Goal: Transaction & Acquisition: Purchase product/service

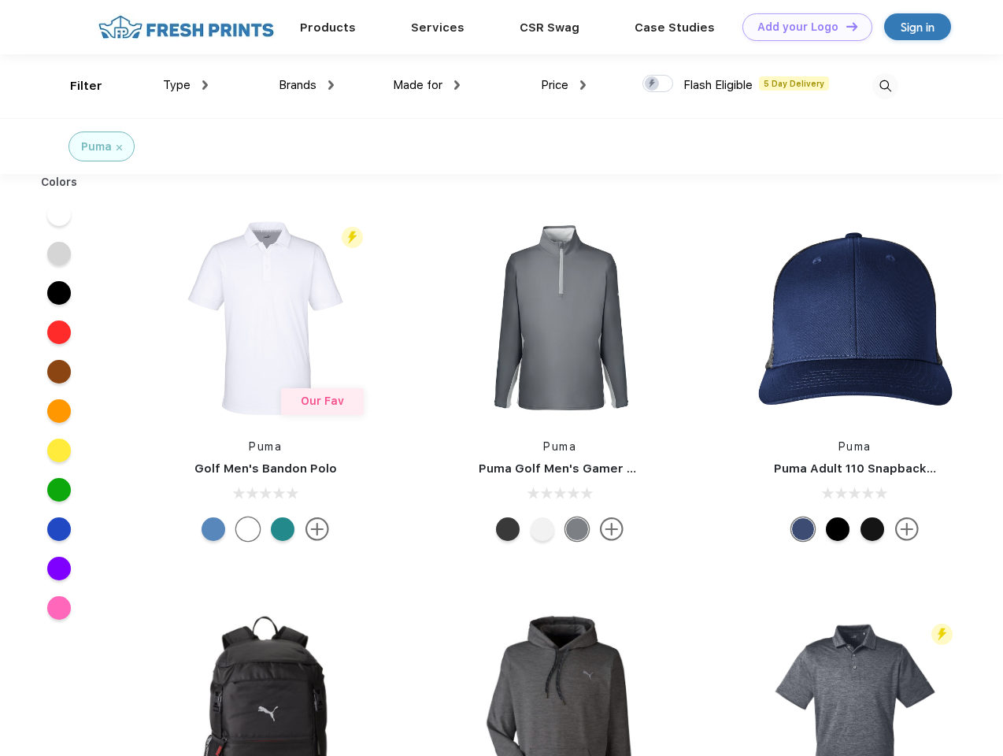
scroll to position [1, 0]
click at [801, 27] on link "Add your Logo Design Tool" at bounding box center [807, 27] width 130 height 28
click at [0, 0] on div "Design Tool" at bounding box center [0, 0] width 0 height 0
click at [845, 26] on link "Add your Logo Design Tool" at bounding box center [807, 27] width 130 height 28
click at [76, 86] on div "Filter" at bounding box center [86, 86] width 32 height 18
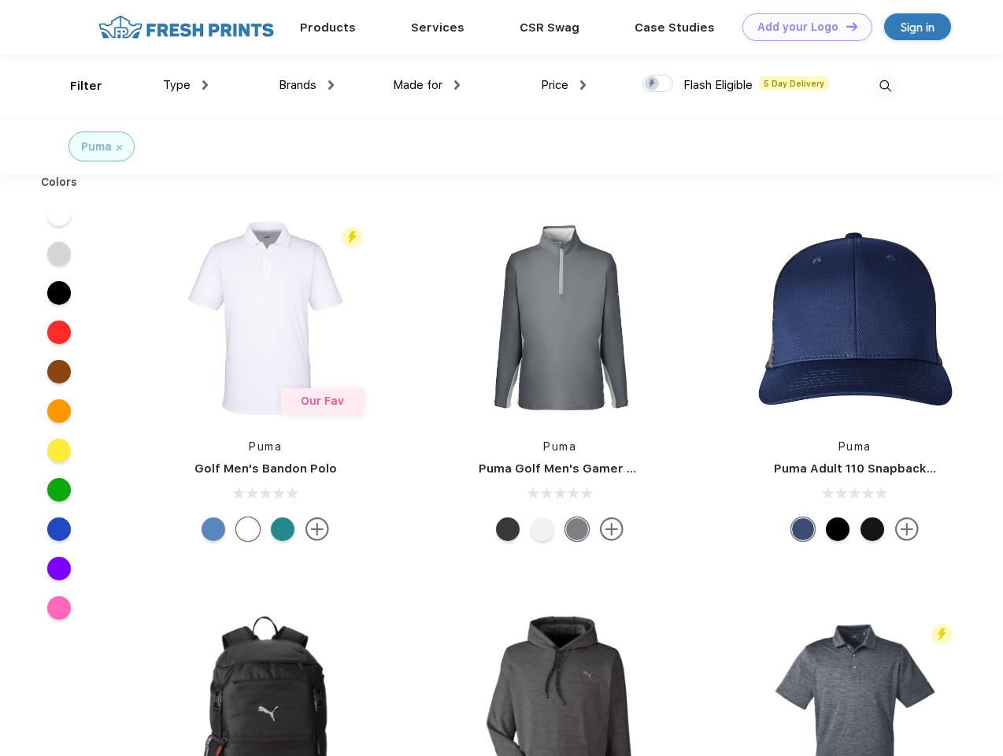
click at [186, 85] on span "Type" at bounding box center [177, 85] width 28 height 14
click at [306, 85] on span "Brands" at bounding box center [298, 85] width 38 height 14
click at [427, 85] on span "Made for" at bounding box center [418, 85] width 50 height 14
click at [564, 85] on span "Price" at bounding box center [555, 85] width 28 height 14
click at [658, 84] on div at bounding box center [657, 83] width 31 height 17
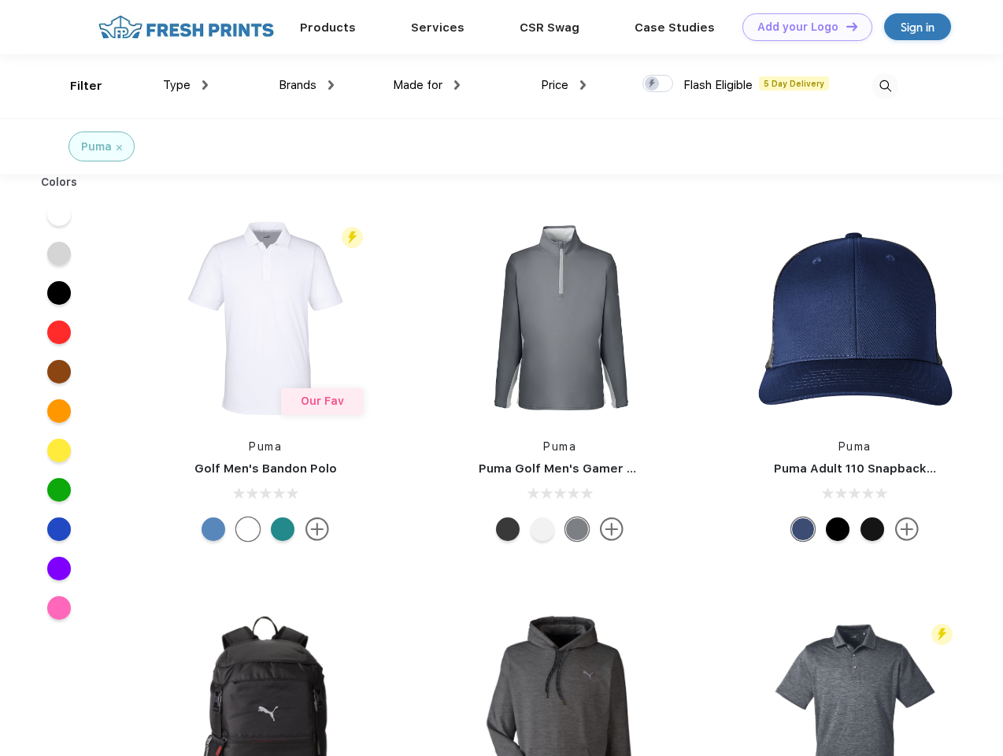
click at [652, 84] on input "checkbox" at bounding box center [647, 79] width 10 height 10
click at [885, 86] on img at bounding box center [885, 86] width 26 height 26
